Goal: Information Seeking & Learning: Check status

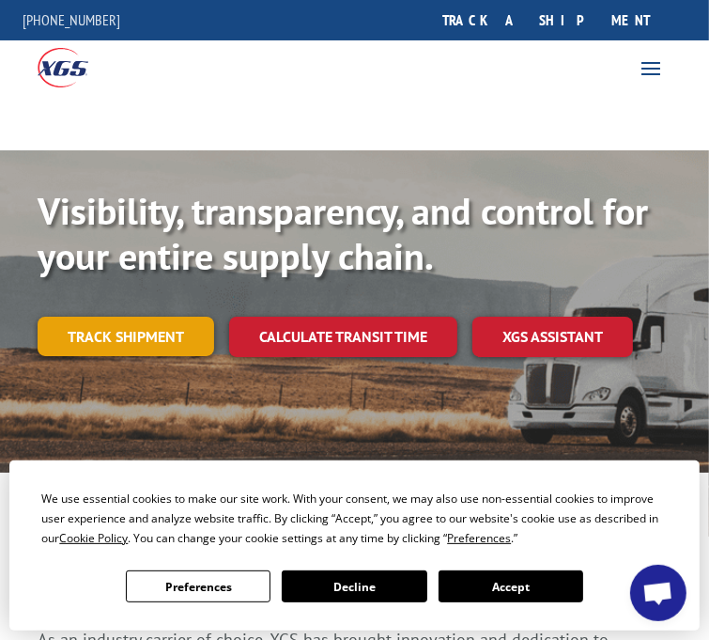
click at [125, 329] on link "Track shipment" at bounding box center [126, 335] width 177 height 39
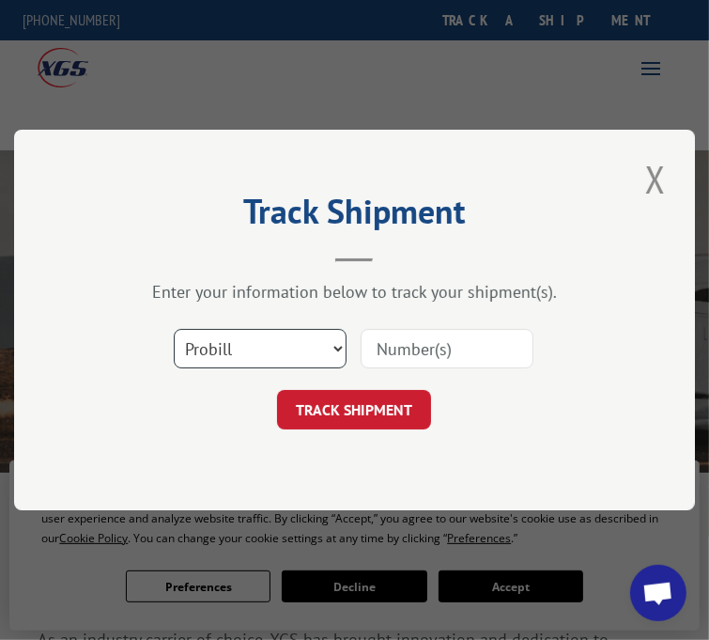
click at [335, 348] on select "Select category... Probill BOL PO" at bounding box center [260, 348] width 173 height 39
select select "bol"
click at [174, 329] on select "Select category... Probill BOL PO" at bounding box center [260, 348] width 173 height 39
click at [409, 348] on input at bounding box center [447, 348] width 173 height 39
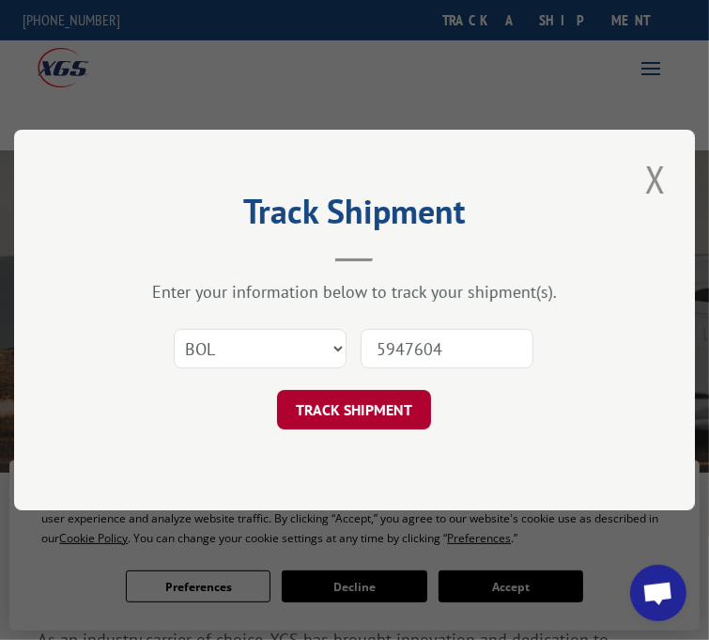
type input "5947604"
click at [374, 402] on button "TRACK SHIPMENT" at bounding box center [354, 409] width 154 height 39
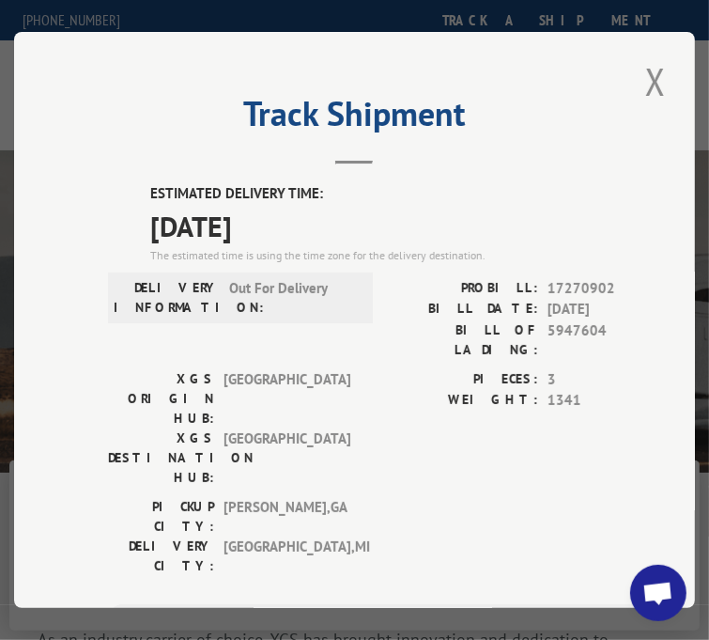
click at [626, 497] on div "PICKUP CITY: [GEOGRAPHIC_DATA] , [GEOGRAPHIC_DATA]: [GEOGRAPHIC_DATA] , [GEOGRA…" at bounding box center [389, 541] width 563 height 88
click at [657, 497] on div "PICKUP CITY: [GEOGRAPHIC_DATA] , [GEOGRAPHIC_DATA]: [GEOGRAPHIC_DATA] , [GEOGRA…" at bounding box center [389, 541] width 563 height 88
click at [652, 78] on button "Close modal" at bounding box center [656, 81] width 32 height 52
